Goal: Register for event/course

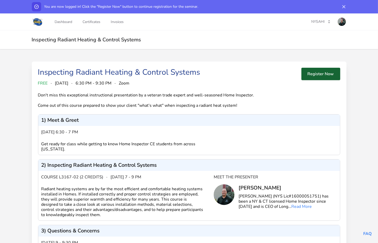
click at [327, 75] on button "Register Now" at bounding box center [321, 74] width 39 height 12
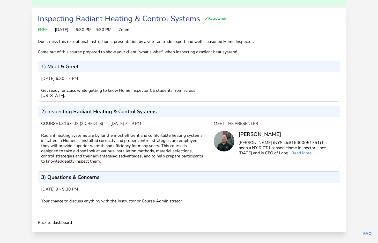
scroll to position [50, 0]
click at [52, 220] on link "Back to dashboard" at bounding box center [55, 222] width 34 height 6
